Goal: Task Accomplishment & Management: Use online tool/utility

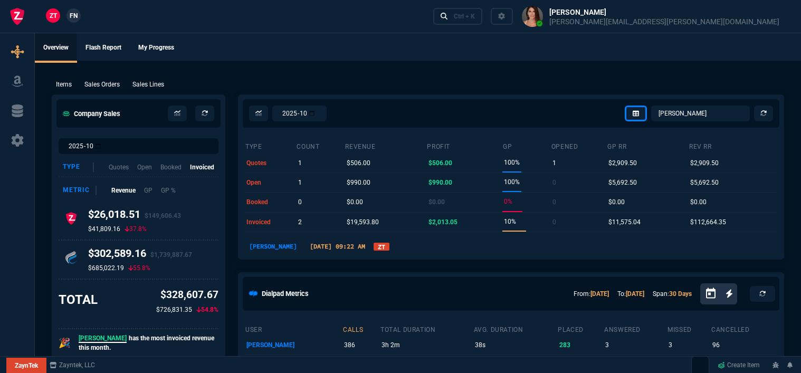
select select "12: [PERSON_NAME]"
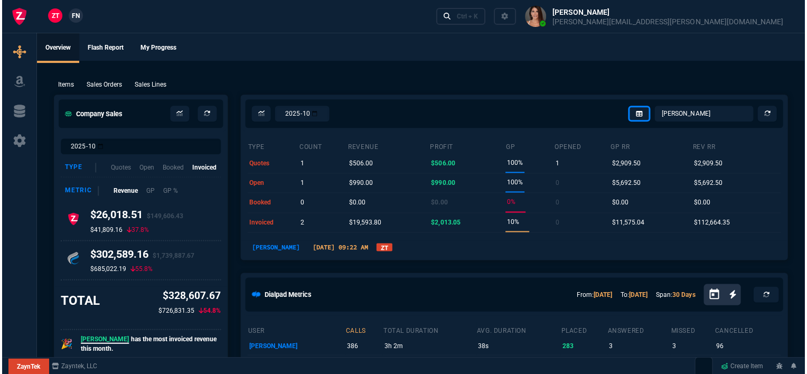
scroll to position [528, 0]
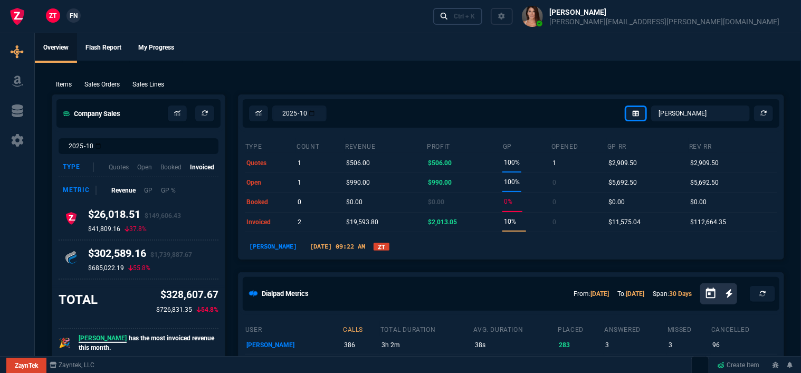
click at [475, 17] on div "Ctrl + K" at bounding box center [464, 16] width 21 height 8
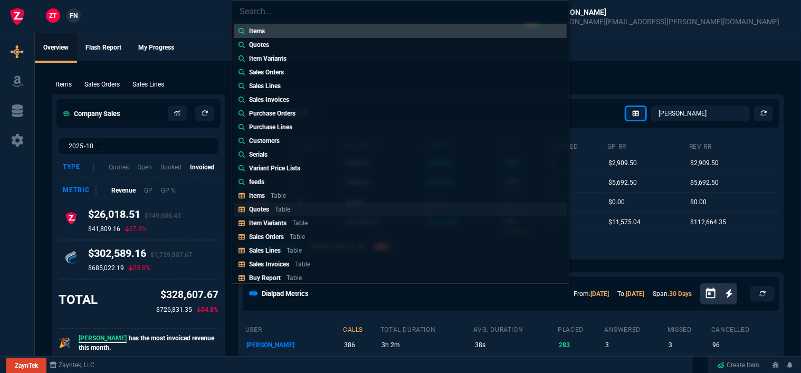
click at [296, 211] on link "Quotes Table" at bounding box center [400, 210] width 333 height 14
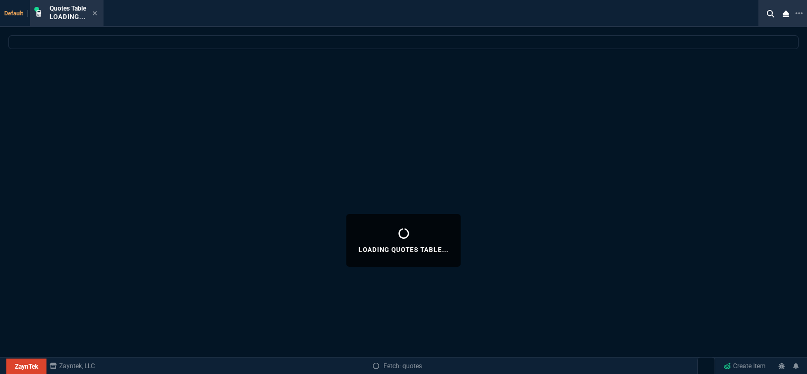
select select
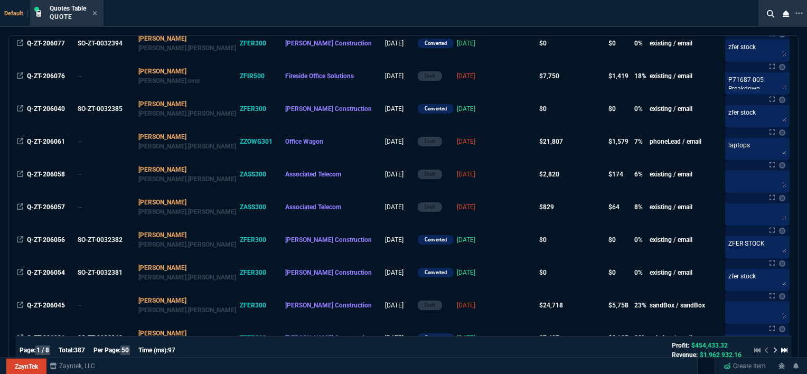
scroll to position [950, 0]
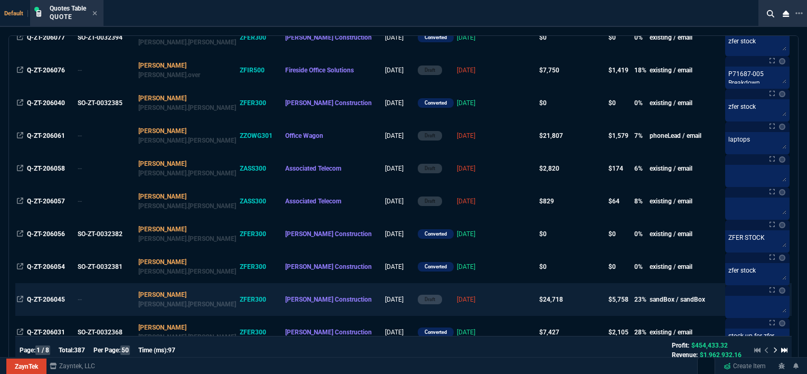
click at [497, 300] on td at bounding box center [517, 299] width 41 height 33
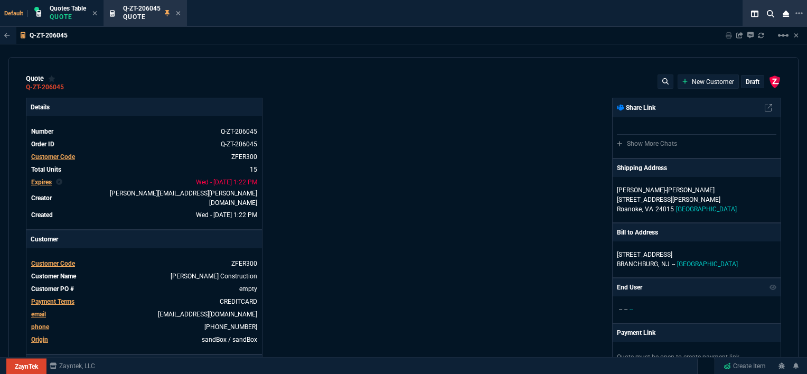
type input "100"
type input "995"
type input "1260.57"
type input "22"
type input "190"
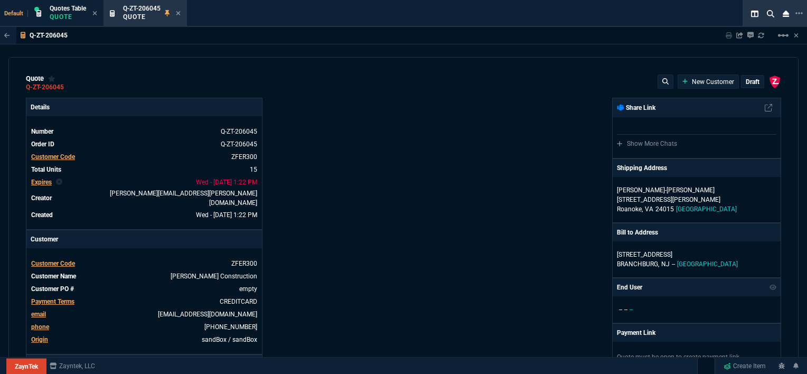
type input "1178.09"
type input "11"
type input "135"
type input "1908.52"
type input "18"
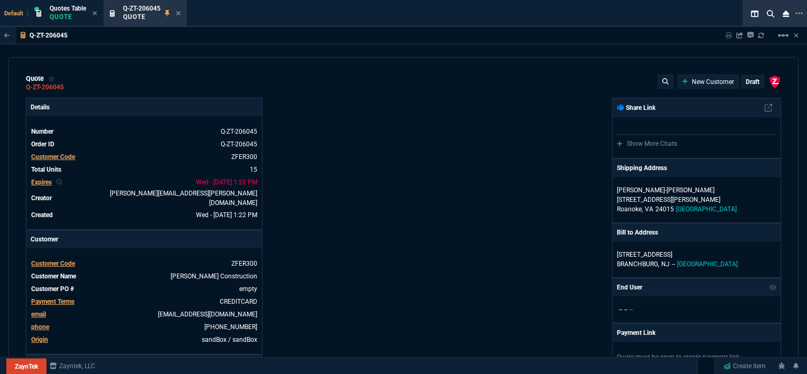
type input "211"
type input "1746.35"
type input "100"
type input "2085"
type input "2844.07"
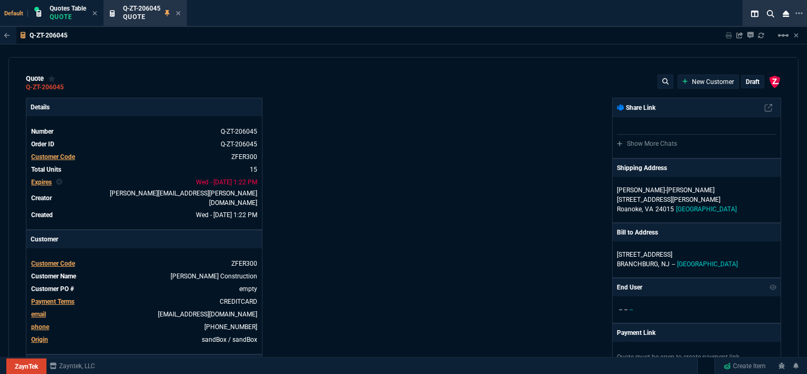
type input "100"
type input "1665"
type input "2494.8"
type input "13"
type input "361"
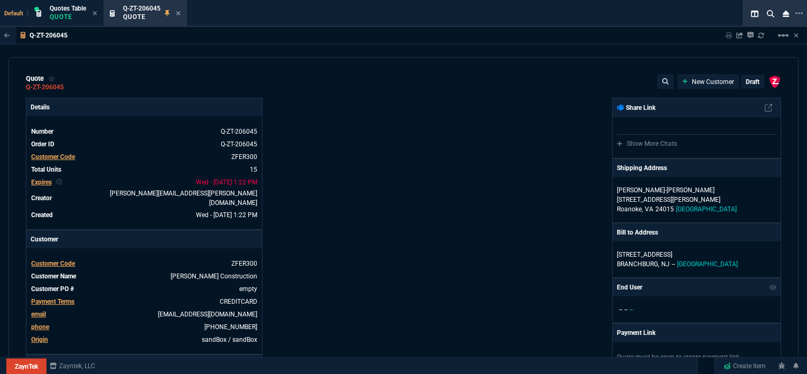
type input "3548.15"
type input "20"
type input "715"
type input "4041.58"
type input "3"
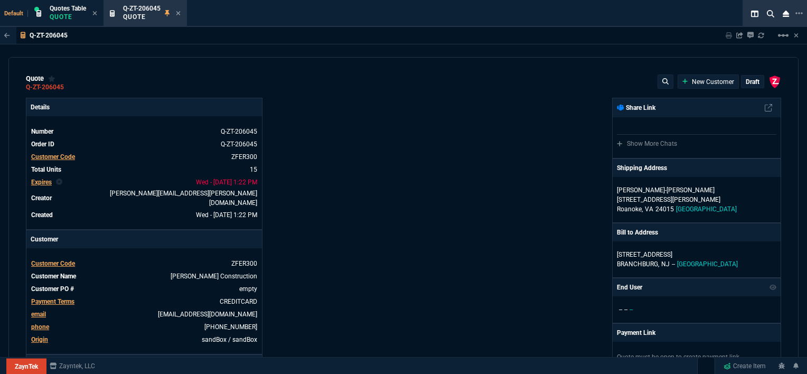
type input "12"
type input "699"
type input "11"
type input "88"
type input "1049"
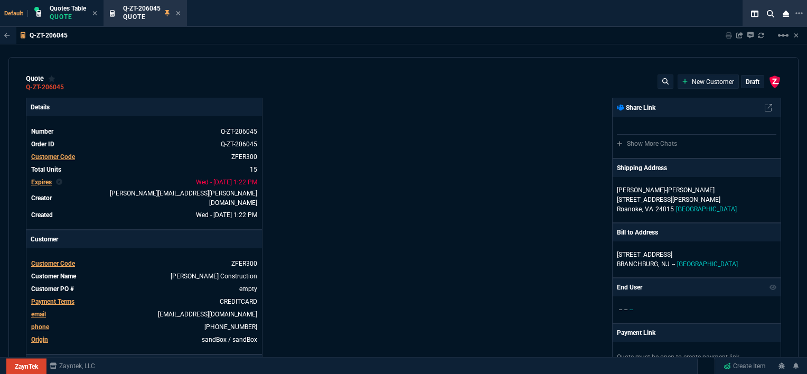
type input "2"
type input "33"
type input "1999"
type input "10"
type input "121"
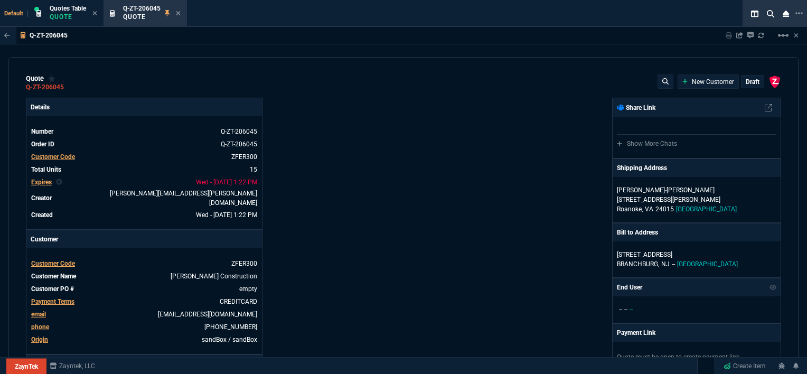
type input "1649"
type input "3"
type input "75"
type input "4352.04"
type input "2"
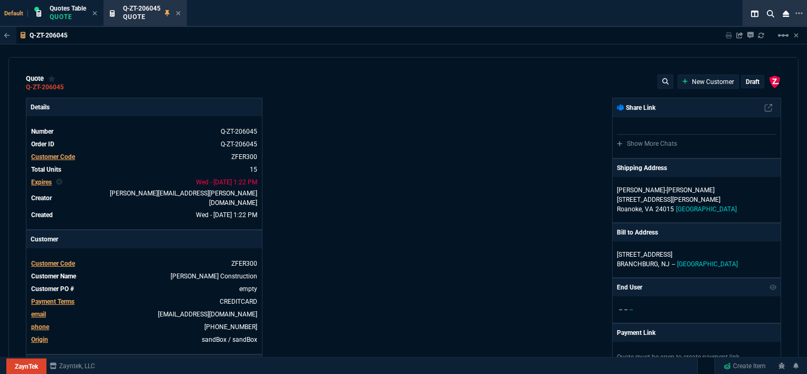
type input "59"
type input "4964.65"
type input "0"
type input "6409.36"
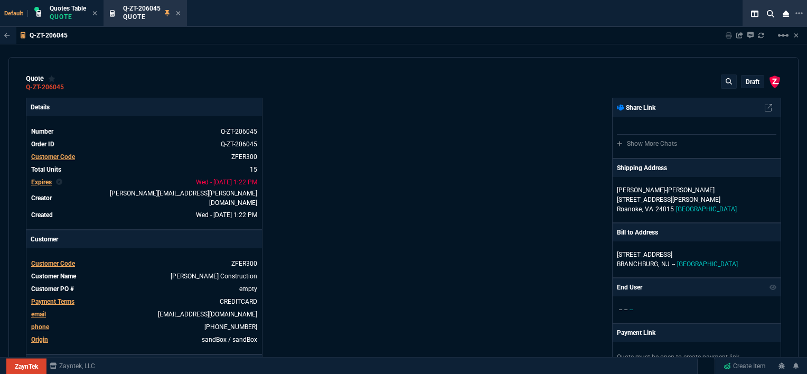
type input "21"
type input "28"
type input "33"
type input "34"
type input "27"
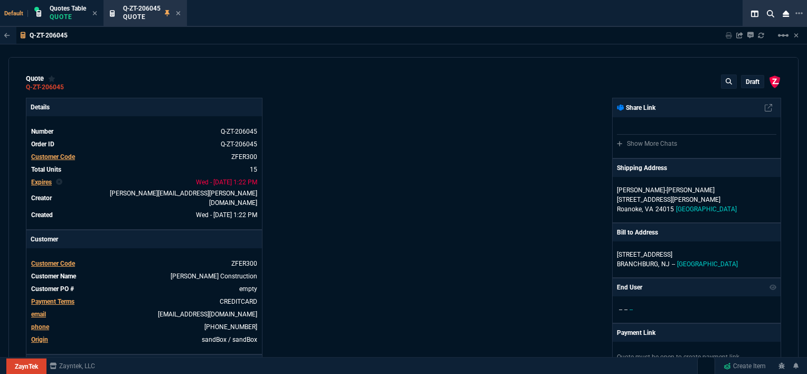
type input "33"
type input "24"
type input "10"
type input "33"
type input "26"
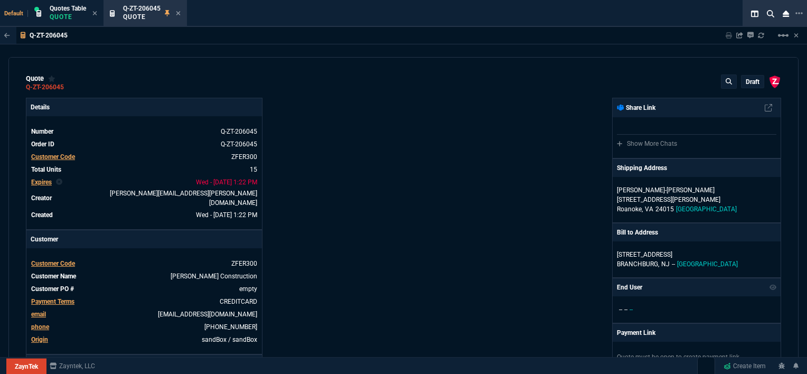
type input "33"
type input "27"
type input "33"
type input "26"
type input "100"
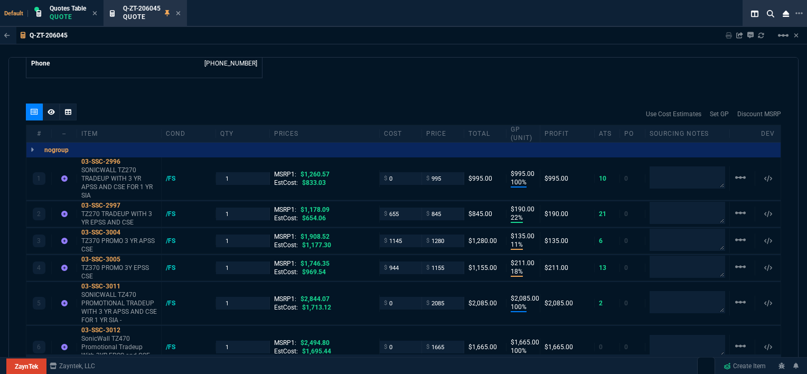
scroll to position [581, 0]
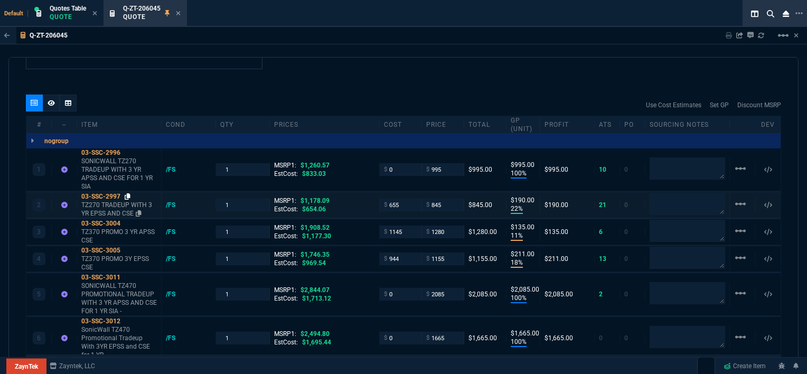
click at [129, 193] on icon at bounding box center [128, 196] width 6 height 6
